Goal: Task Accomplishment & Management: Complete application form

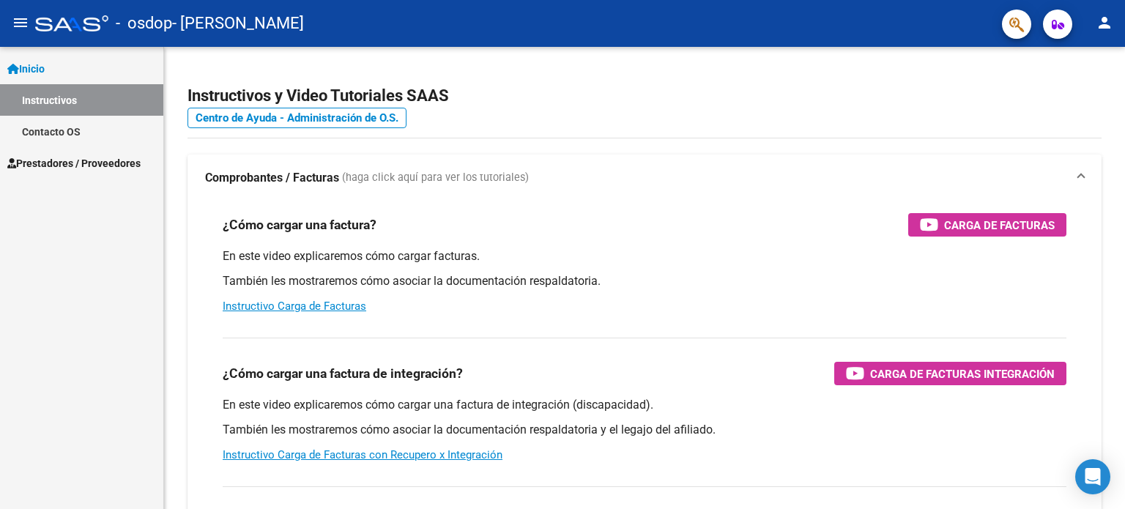
click at [15, 11] on button "menu" at bounding box center [20, 23] width 29 height 29
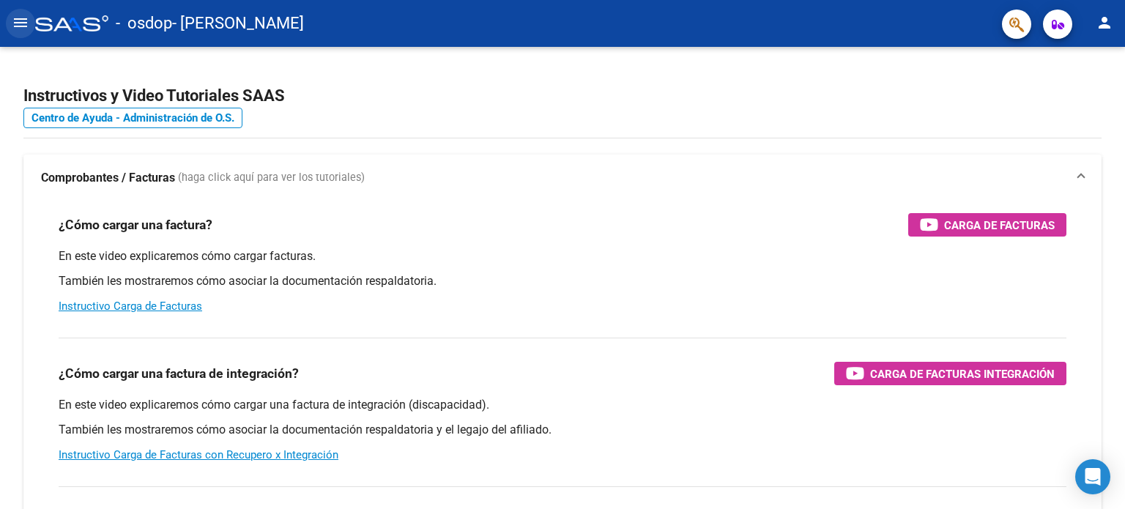
click at [15, 11] on button "menu" at bounding box center [20, 23] width 29 height 29
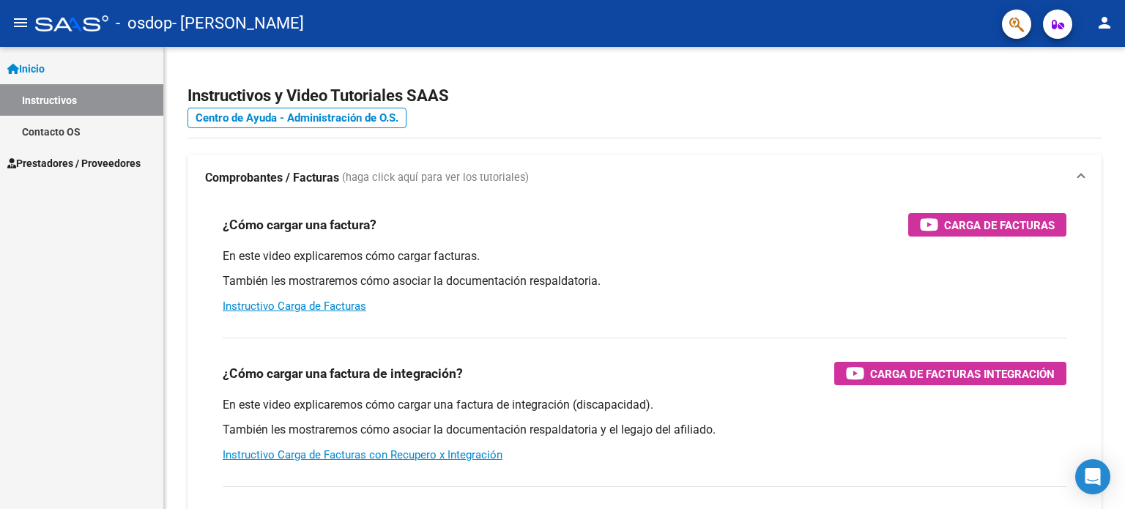
click at [44, 177] on link "Prestadores / Proveedores" at bounding box center [81, 162] width 163 height 31
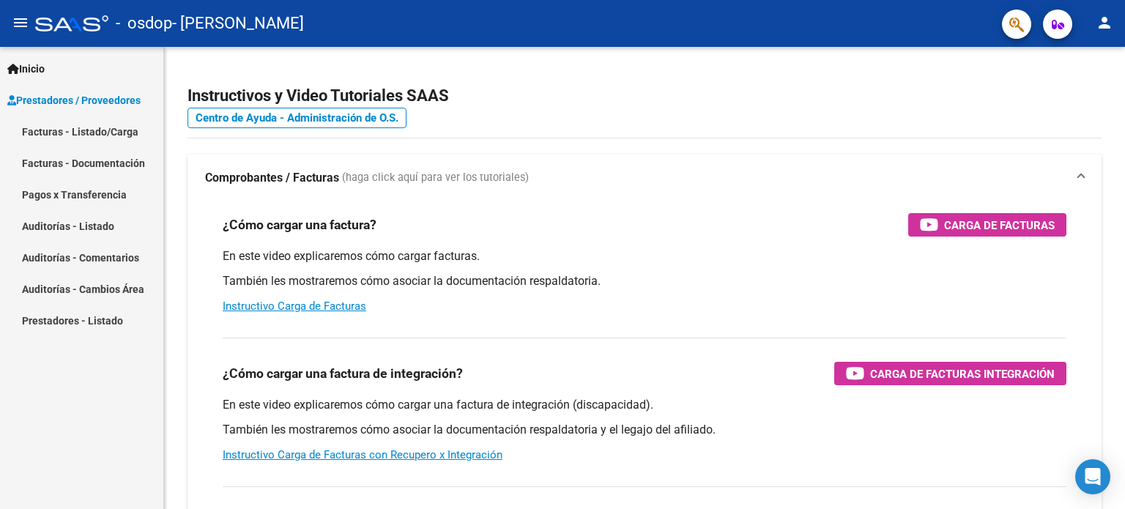
click at [89, 124] on link "Facturas - Listado/Carga" at bounding box center [81, 131] width 163 height 31
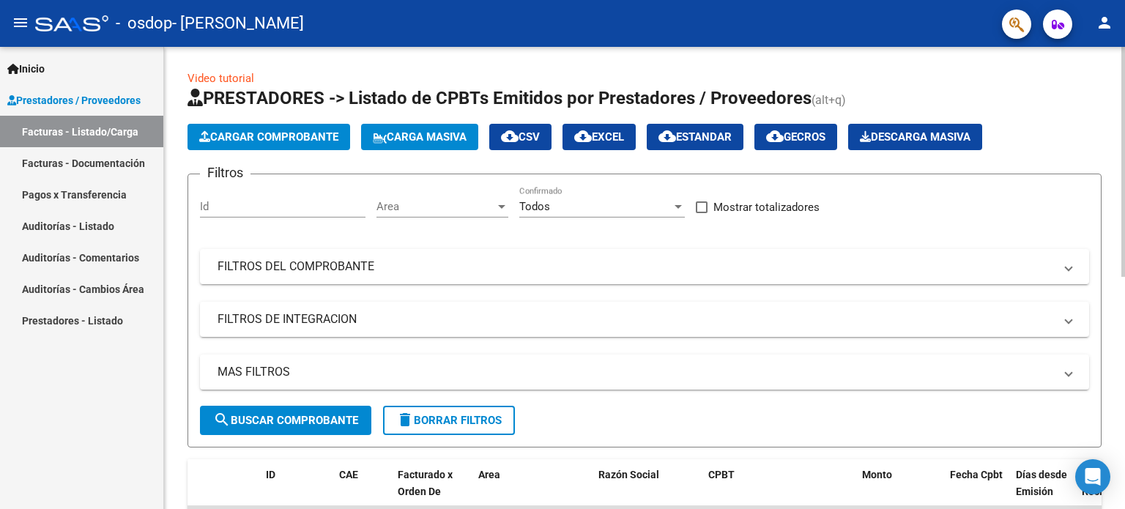
click at [257, 124] on button "Cargar Comprobante" at bounding box center [268, 137] width 163 height 26
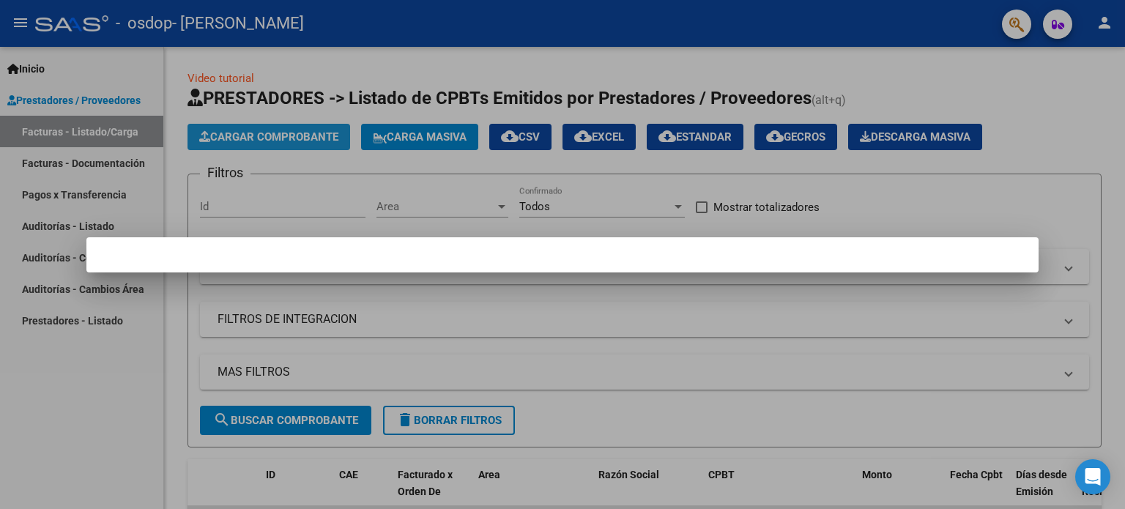
click at [258, 132] on div at bounding box center [562, 254] width 1125 height 509
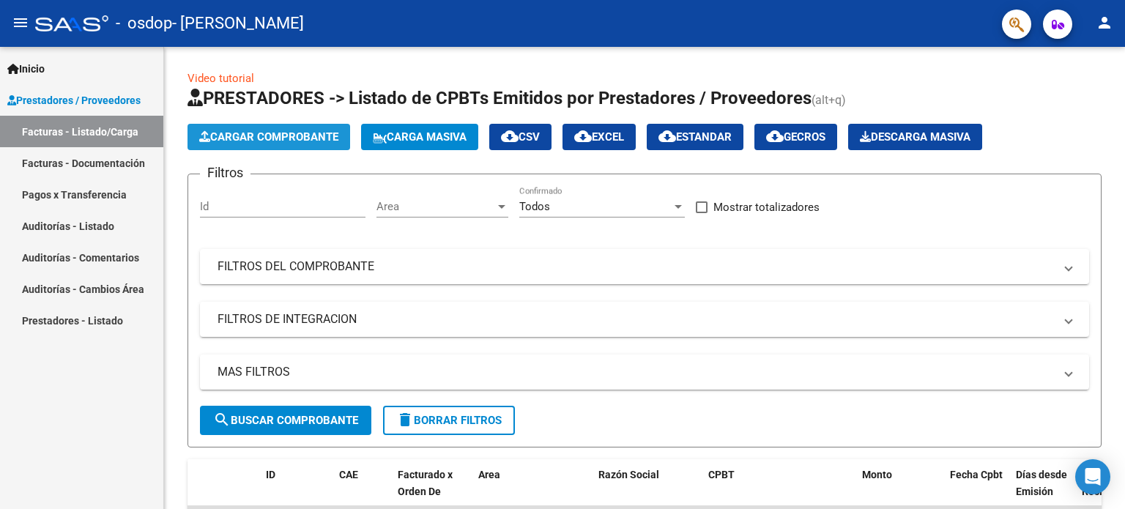
click at [258, 132] on span "Cargar Comprobante" at bounding box center [268, 136] width 139 height 13
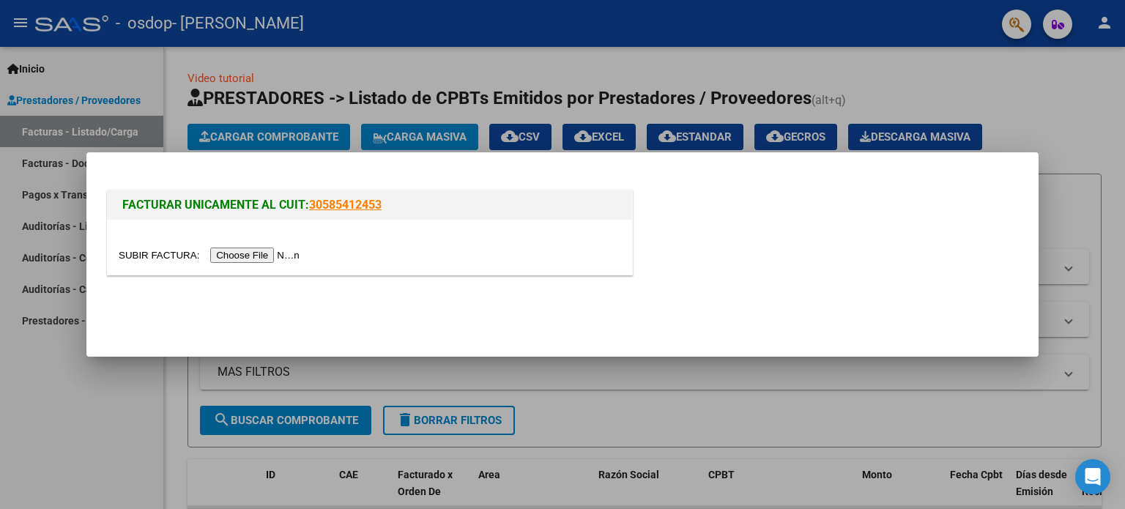
click at [288, 256] on input "file" at bounding box center [211, 255] width 185 height 15
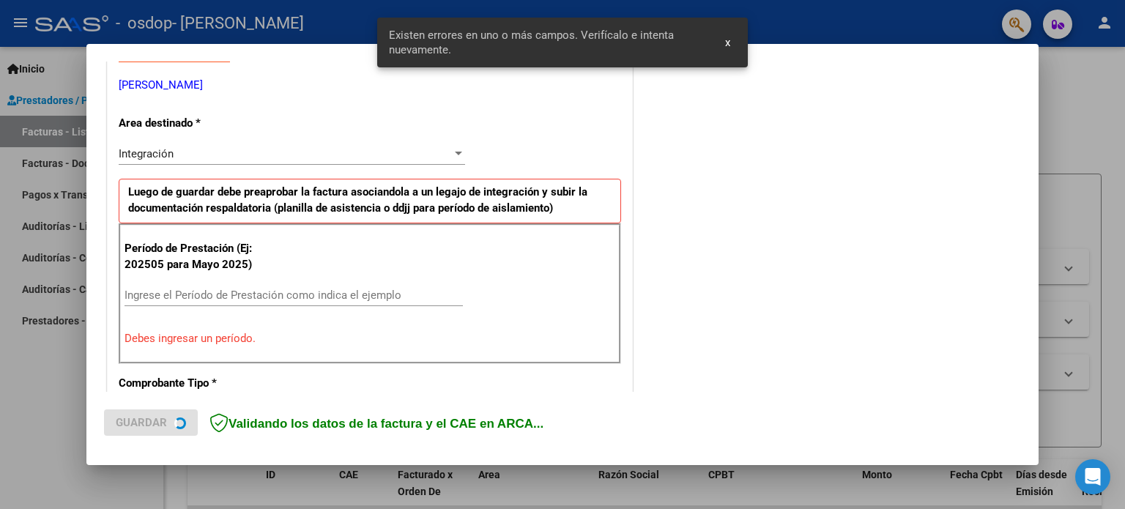
scroll to position [316, 0]
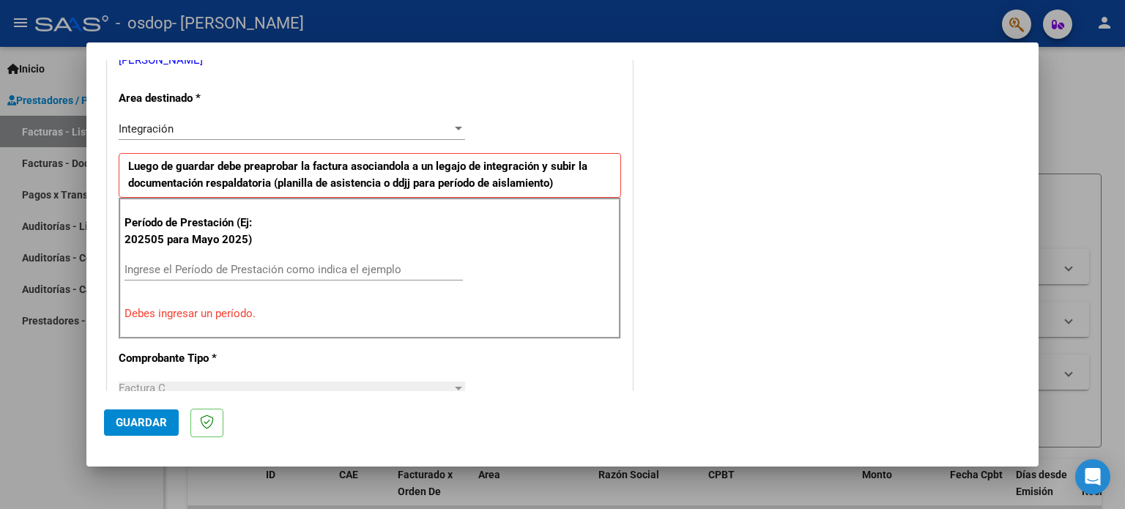
click at [214, 268] on input "Ingrese el Período de Prestación como indica el ejemplo" at bounding box center [293, 269] width 338 height 13
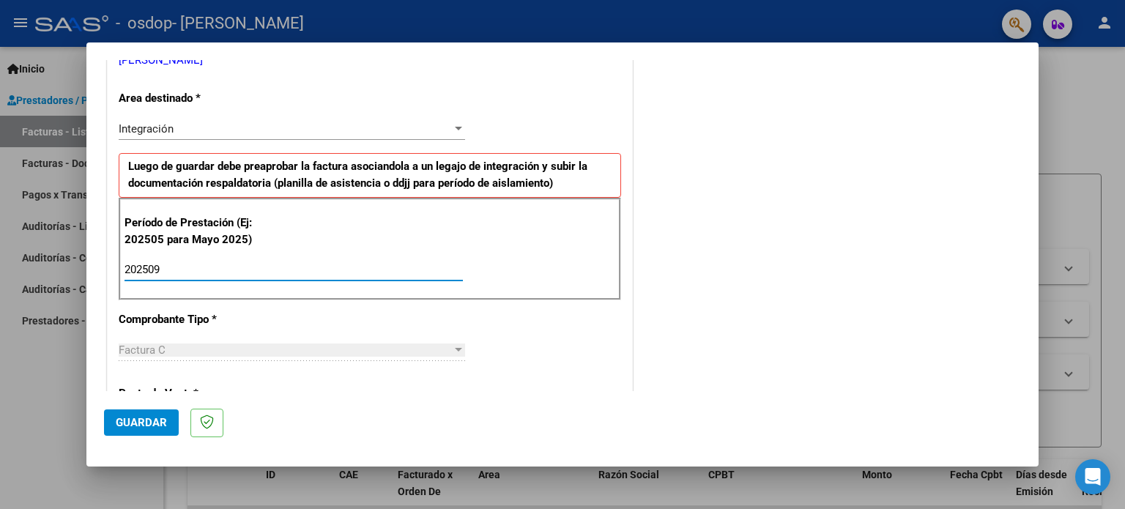
type input "202509"
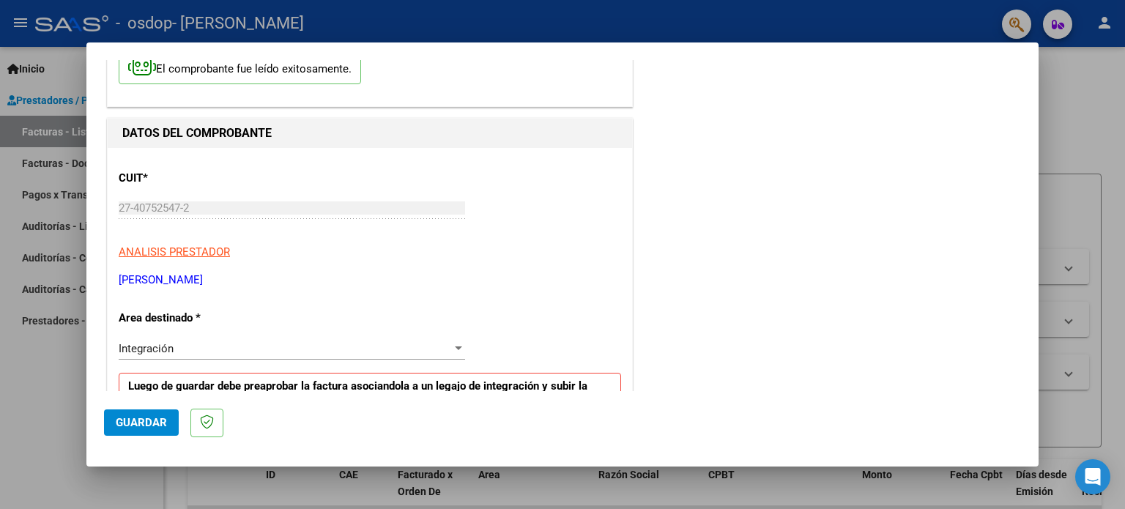
scroll to position [169, 0]
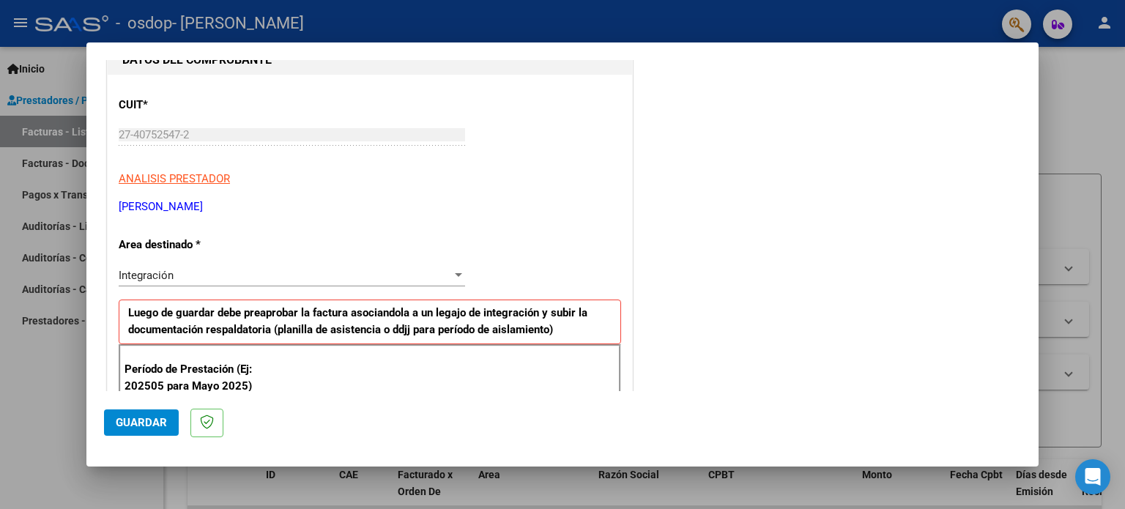
click at [233, 267] on div "Integración Seleccionar Area" at bounding box center [292, 275] width 346 height 22
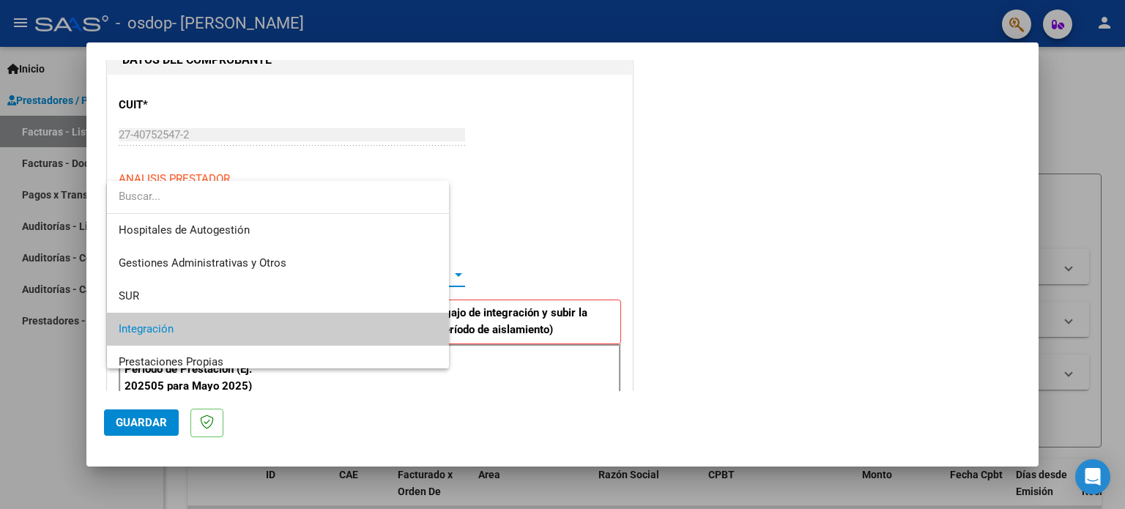
scroll to position [54, 0]
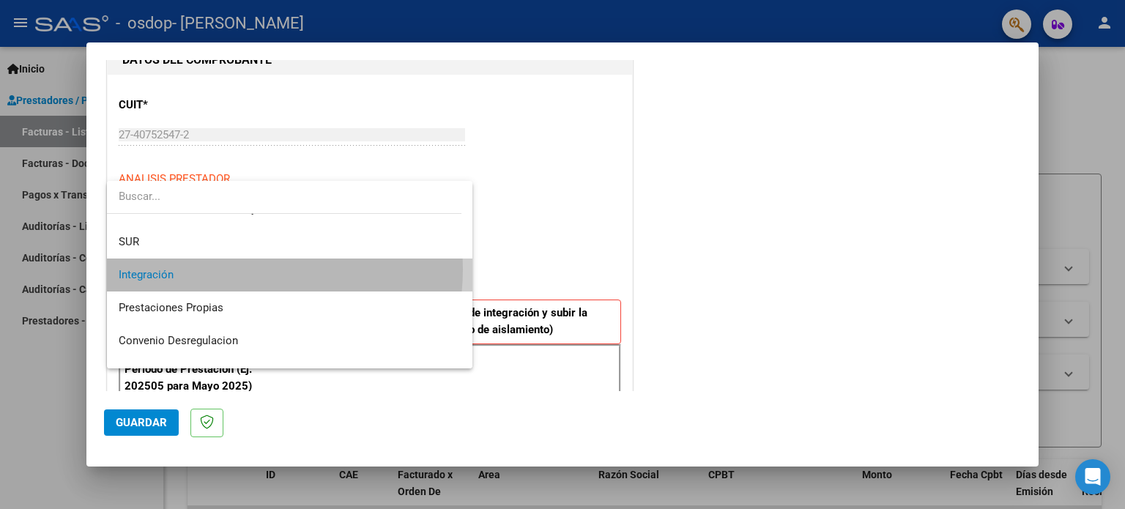
click at [228, 269] on span "Integración" at bounding box center [290, 275] width 343 height 33
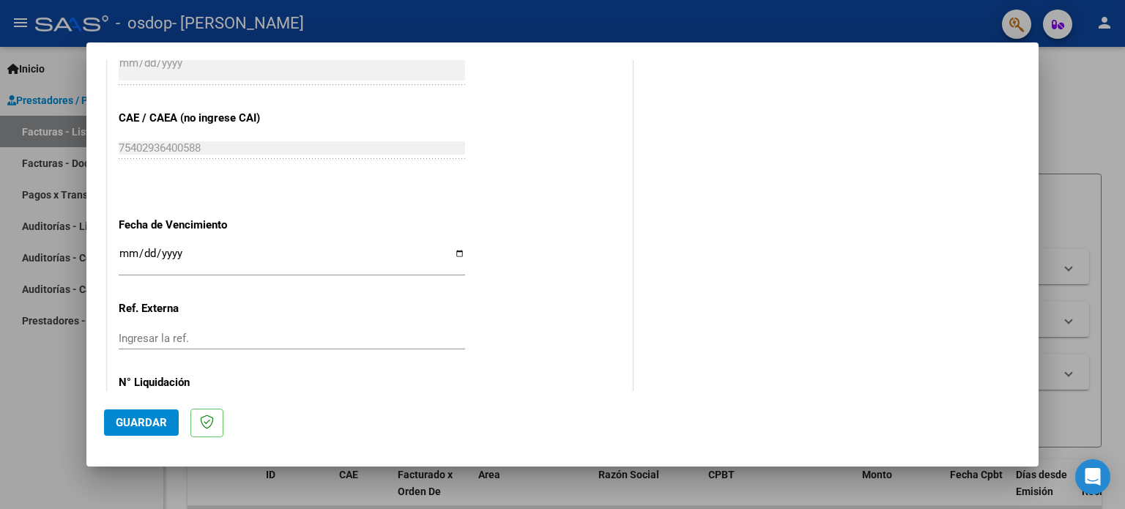
scroll to position [952, 0]
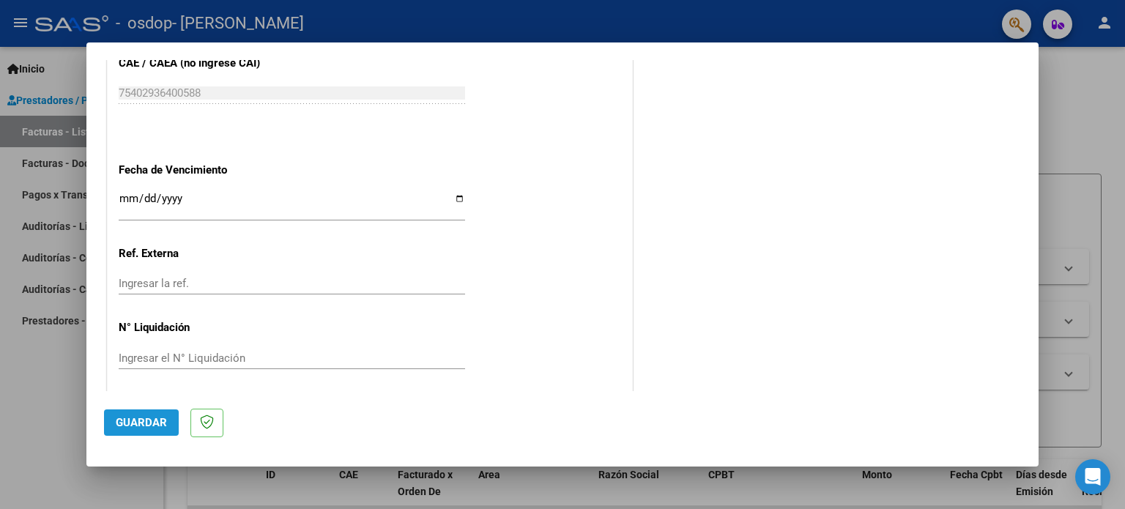
click at [146, 420] on span "Guardar" at bounding box center [141, 422] width 51 height 13
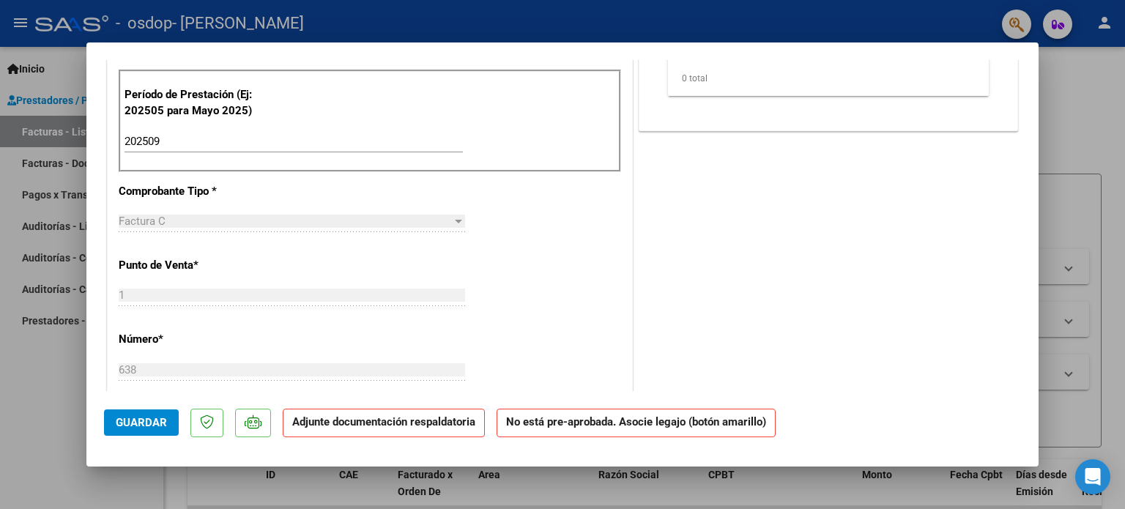
scroll to position [0, 0]
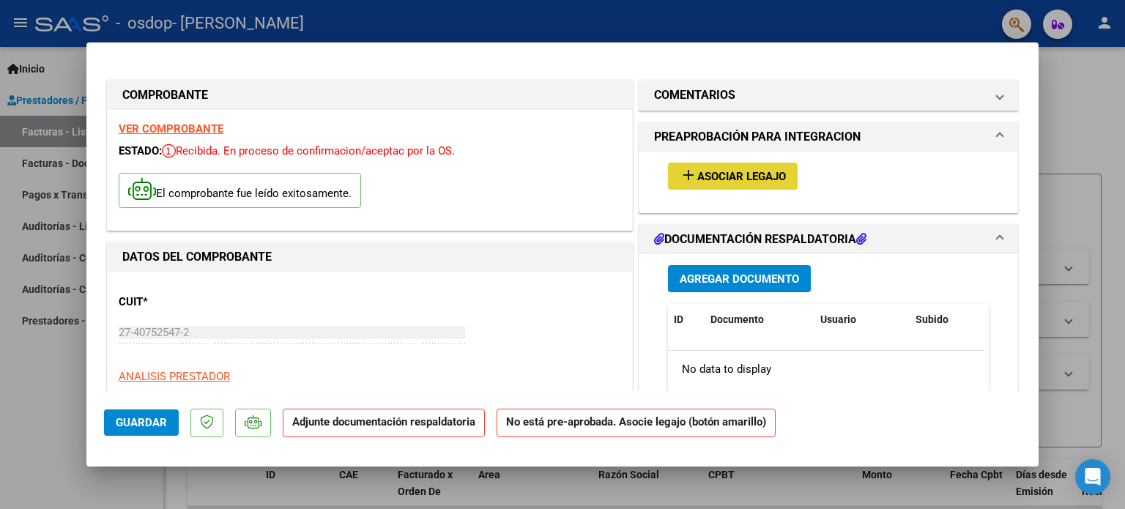
click at [679, 185] on button "add Asociar Legajo" at bounding box center [733, 176] width 130 height 27
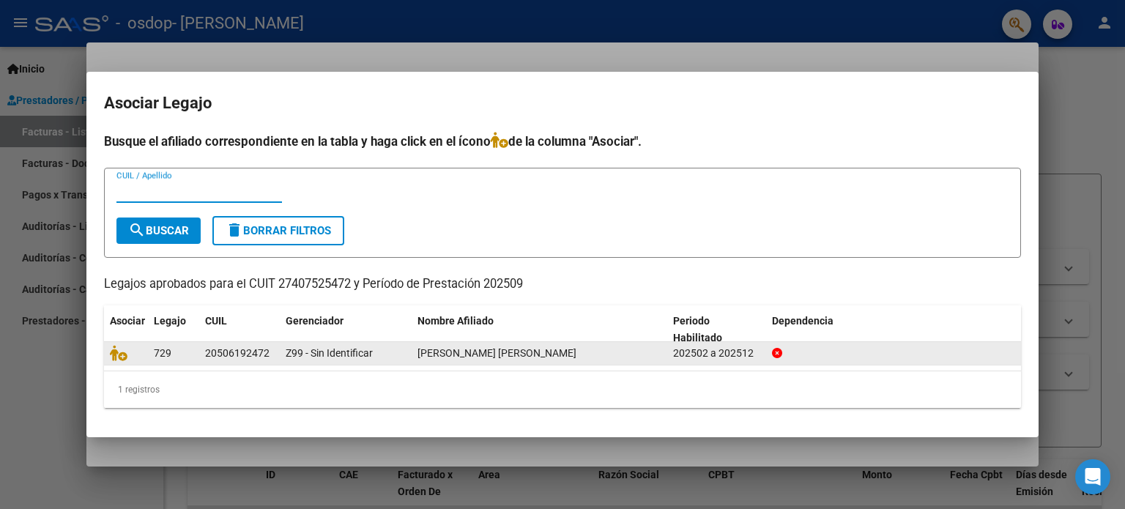
click at [540, 359] on span "[PERSON_NAME] [PERSON_NAME]" at bounding box center [496, 353] width 159 height 12
click at [276, 355] on datatable-body-cell "20506192472" at bounding box center [239, 353] width 81 height 23
click at [805, 348] on div at bounding box center [894, 353] width 244 height 17
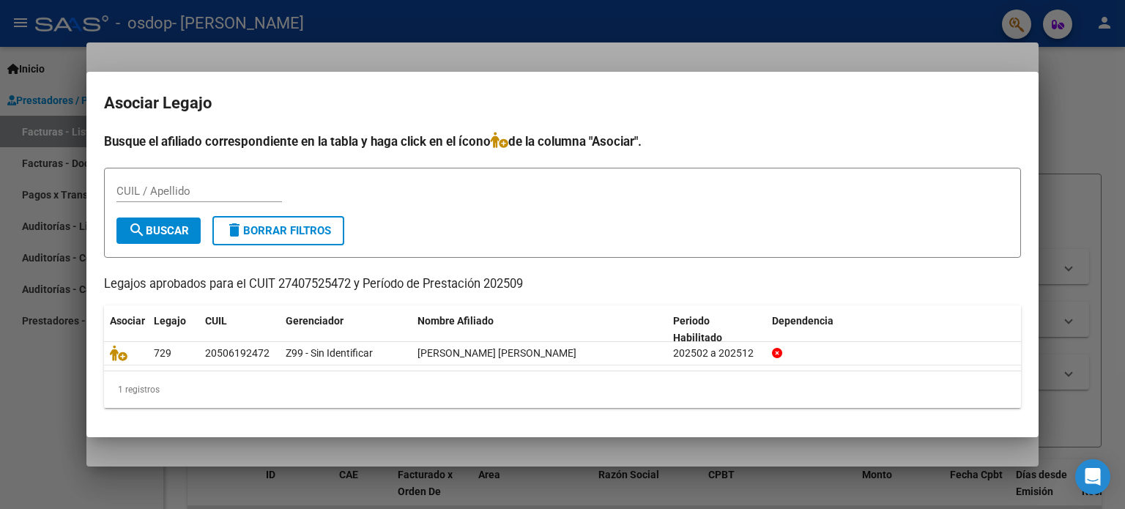
click at [160, 190] on input "CUIL / Apellido" at bounding box center [199, 191] width 166 height 13
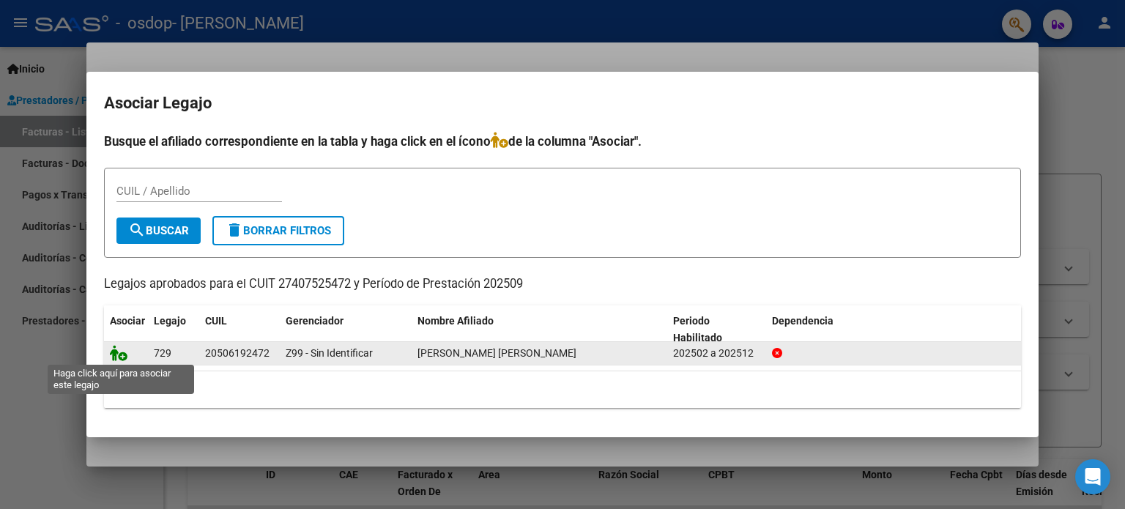
click at [114, 349] on icon at bounding box center [119, 353] width 18 height 16
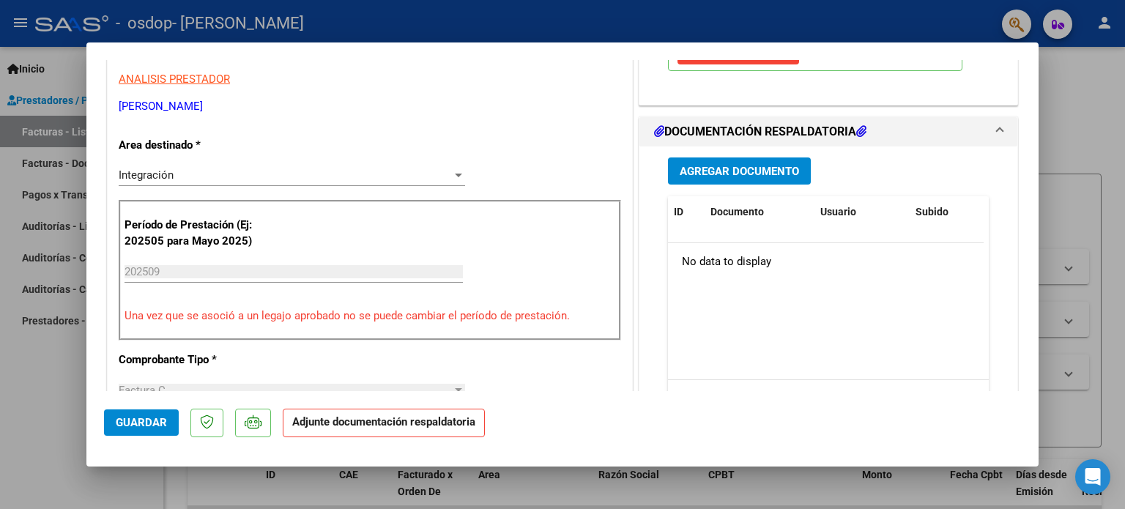
scroll to position [293, 0]
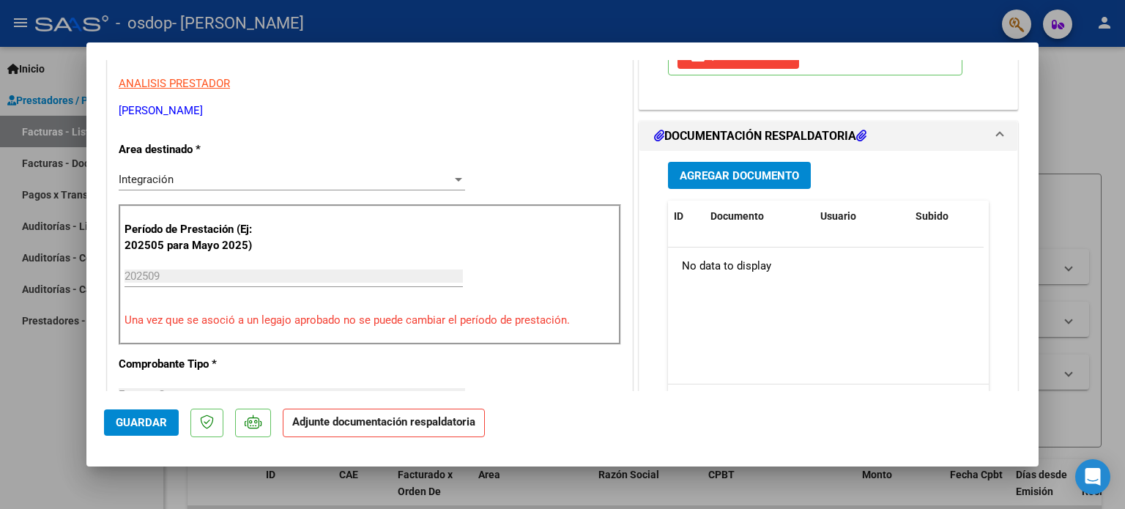
click at [740, 175] on span "Agregar Documento" at bounding box center [739, 175] width 119 height 13
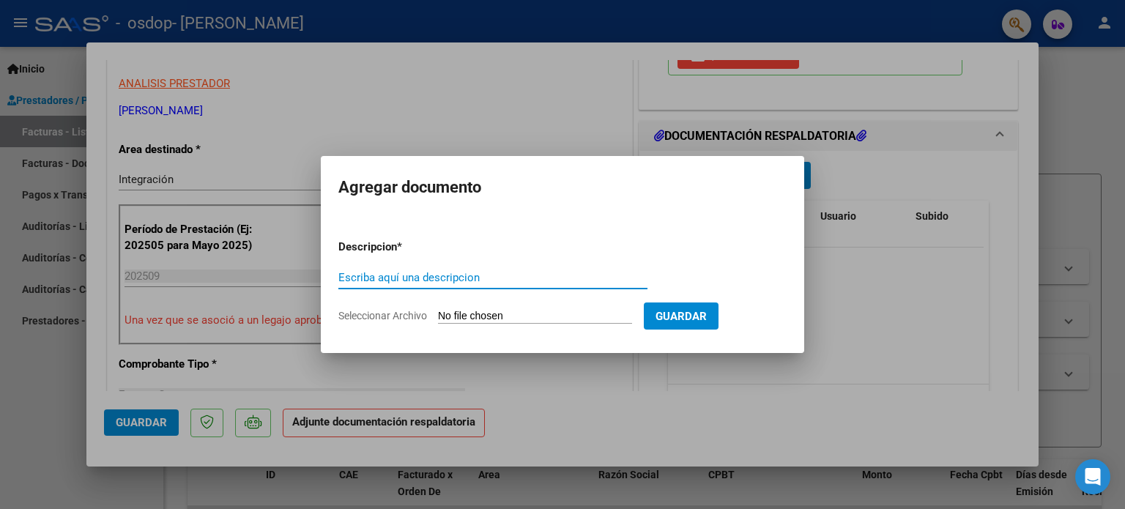
click at [526, 273] on input "Escriba aquí una descripcion" at bounding box center [492, 277] width 309 height 13
click at [487, 310] on input "Seleccionar Archivo" at bounding box center [535, 317] width 194 height 14
type input "C:\fakepath\09 [PERSON_NAME].pdf"
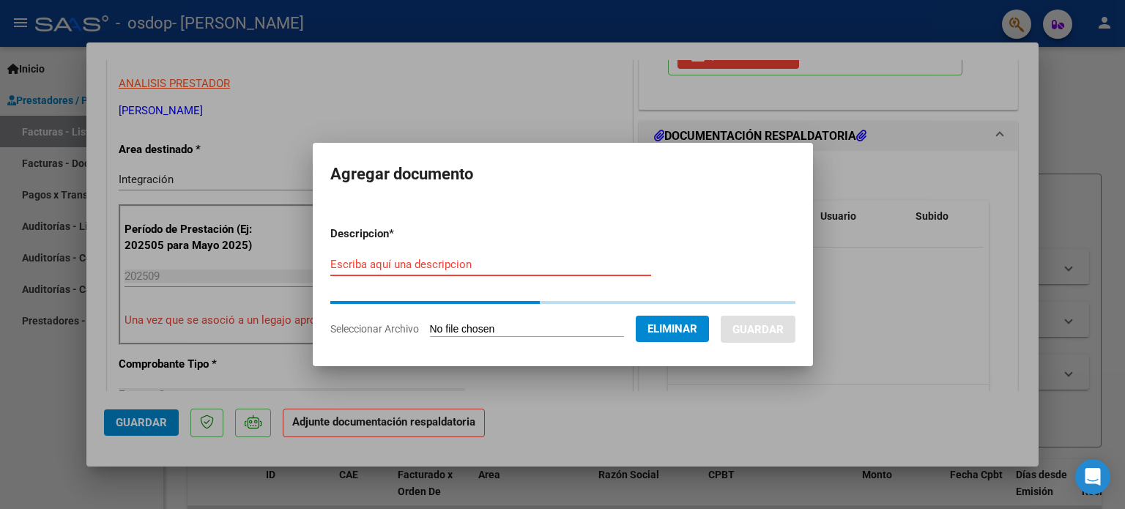
click at [438, 260] on input "Escriba aquí una descripcion" at bounding box center [490, 264] width 321 height 13
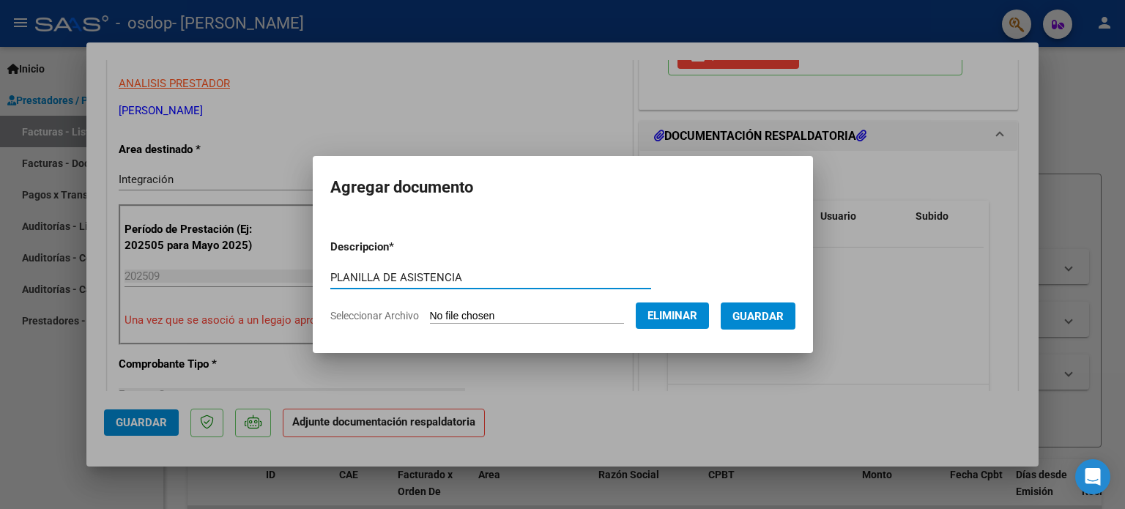
type input "PLANILLA DE ASISTENCIA"
click at [766, 323] on span "Guardar" at bounding box center [757, 316] width 51 height 13
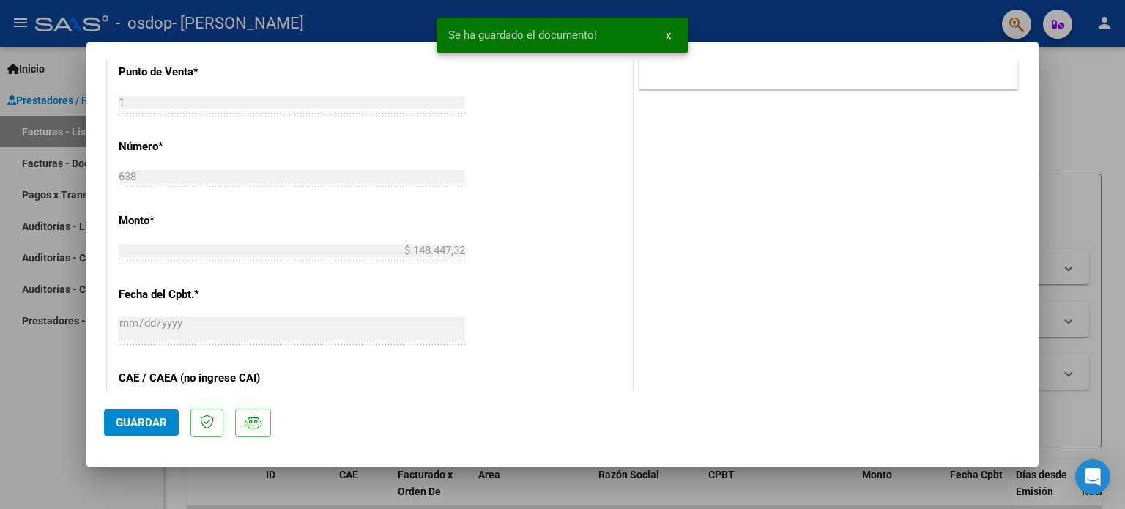
scroll to position [978, 0]
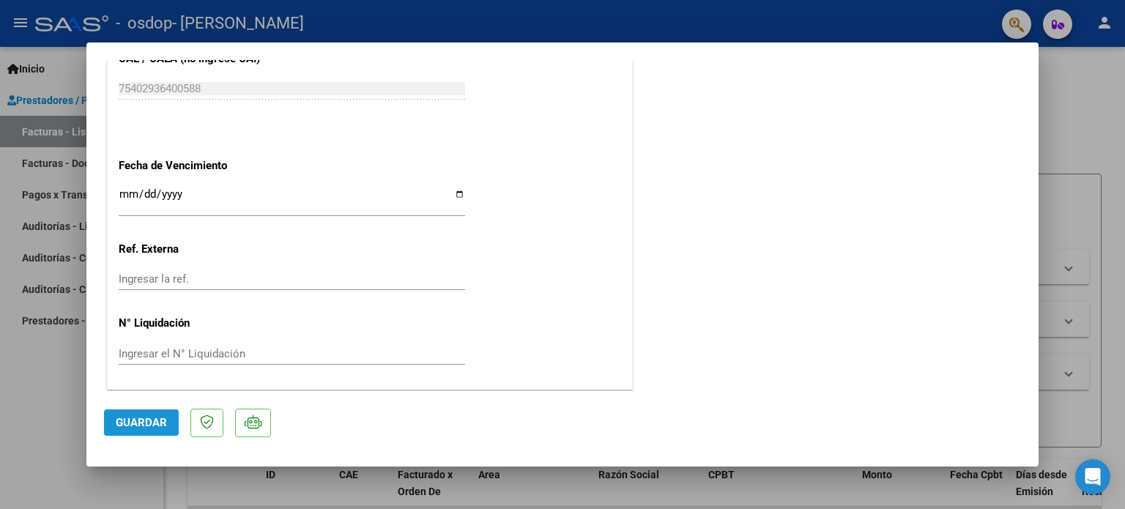
click at [134, 423] on span "Guardar" at bounding box center [141, 422] width 51 height 13
click at [1069, 101] on div at bounding box center [562, 254] width 1125 height 509
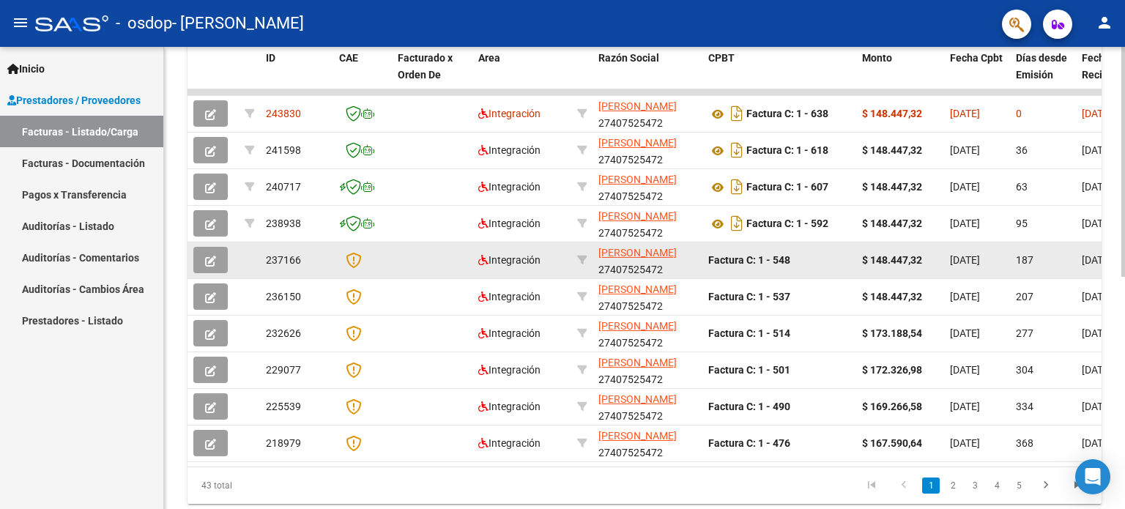
scroll to position [467, 0]
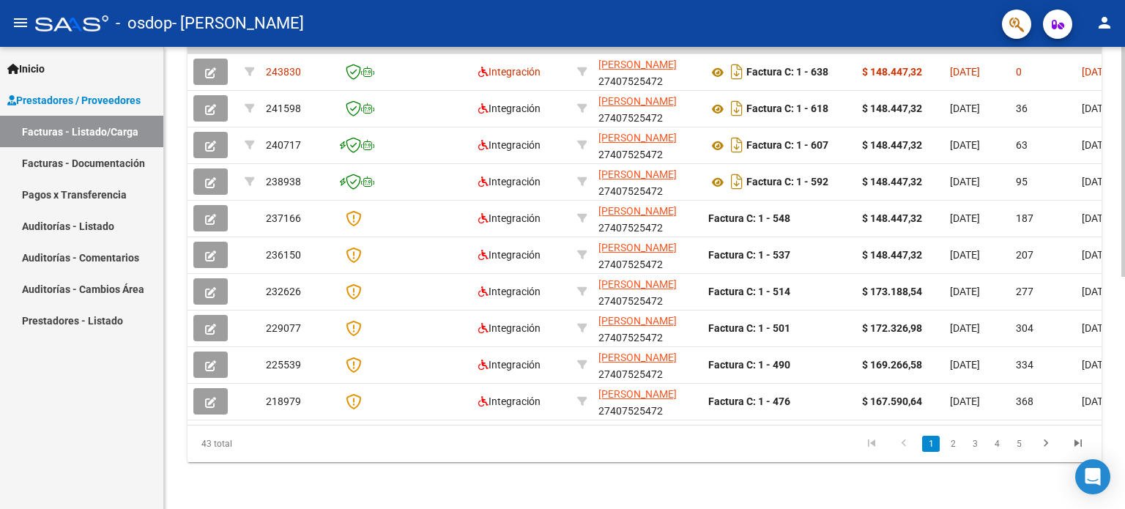
drag, startPoint x: 416, startPoint y: 412, endPoint x: 425, endPoint y: 411, distance: 8.9
click at [425, 411] on datatable-body "243830 Integración [PERSON_NAME] 27407525472 Factura C: 1 - 638 $ 148.447,32 [D…" at bounding box center [644, 236] width 914 height 377
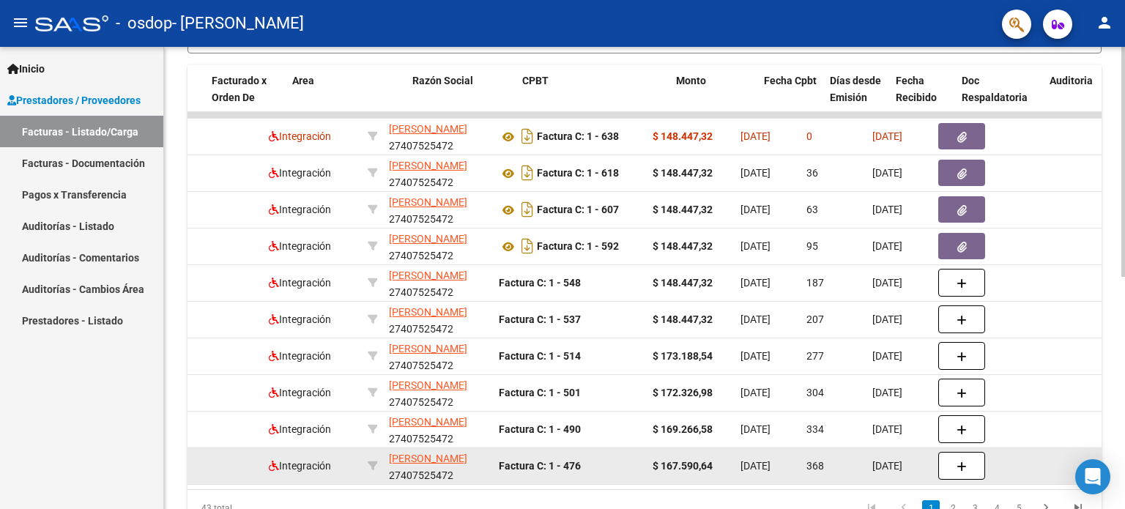
scroll to position [0, 155]
